Goal: Information Seeking & Learning: Learn about a topic

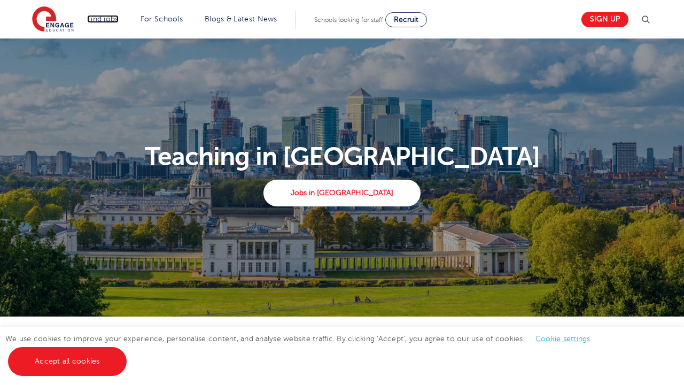
click at [102, 19] on link "Find jobs" at bounding box center [103, 19] width 32 height 8
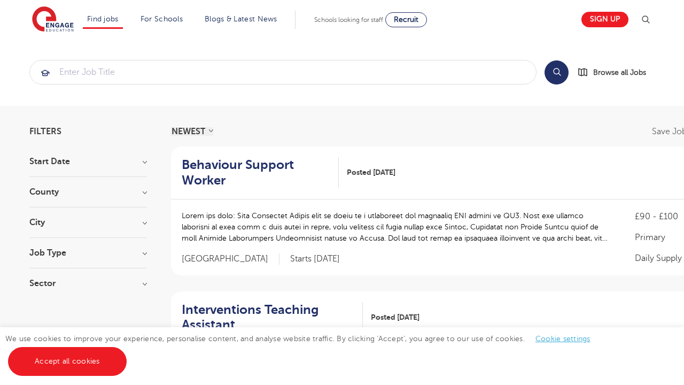
click at [0, 0] on link "Primary school roles" at bounding box center [0, 0] width 0 height 0
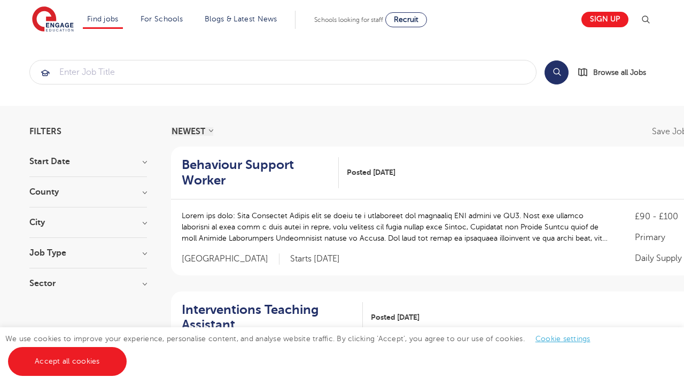
click at [0, 0] on link "Primary school roles" at bounding box center [0, 0] width 0 height 0
